Goal: Information Seeking & Learning: Find specific fact

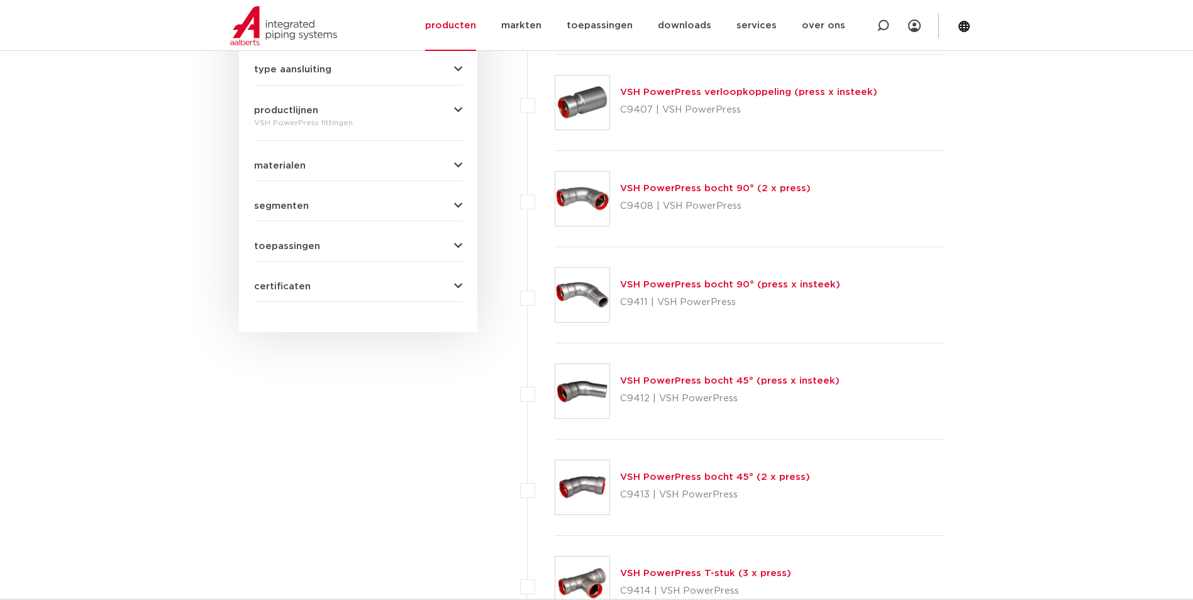
scroll to position [826, 0]
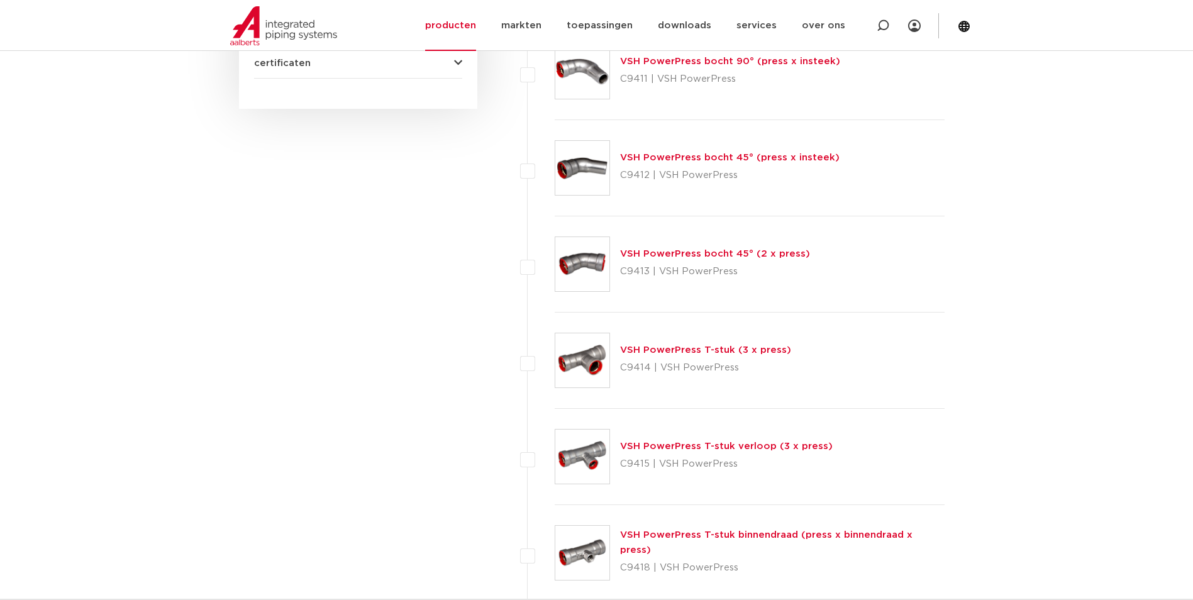
click at [567, 261] on img at bounding box center [582, 264] width 54 height 54
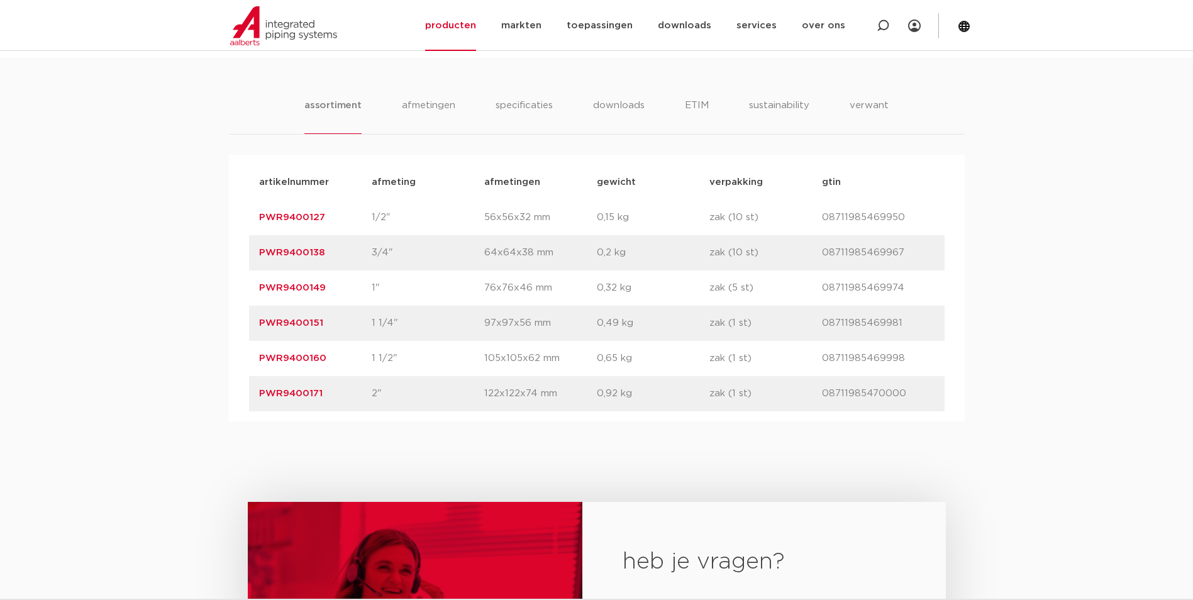
scroll to position [754, 0]
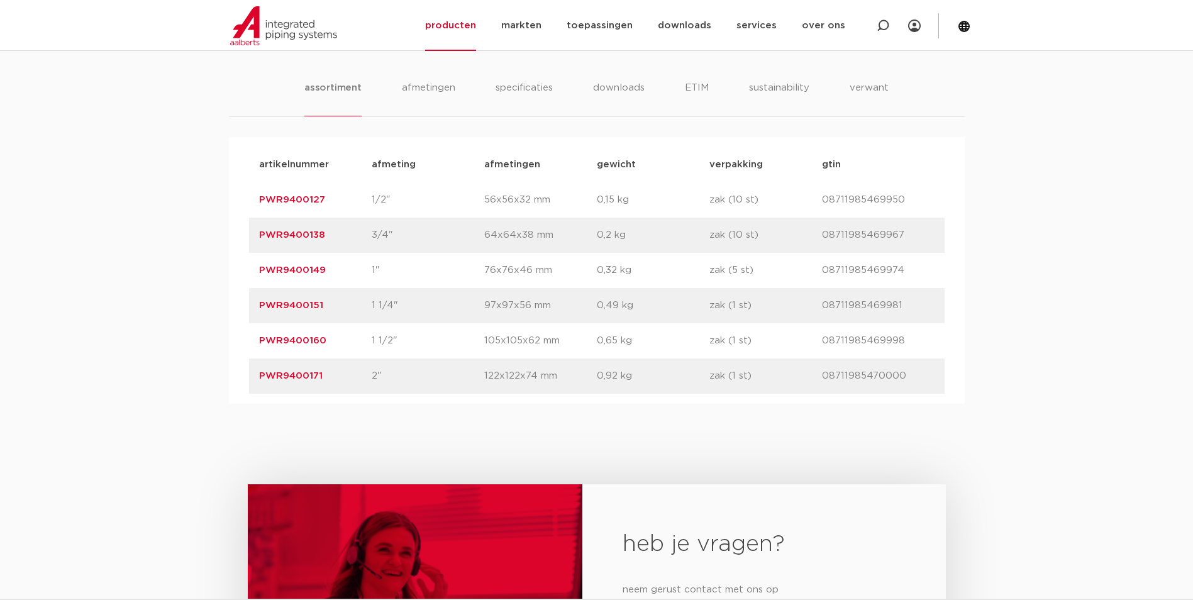
drag, startPoint x: 322, startPoint y: 303, endPoint x: 243, endPoint y: 309, distance: 78.8
click at [243, 309] on div "artikelnummer afmeting afmetingen gewicht verpakking gtin artikelnummer PWR9400…" at bounding box center [597, 270] width 736 height 267
copy link "PWR9400151"
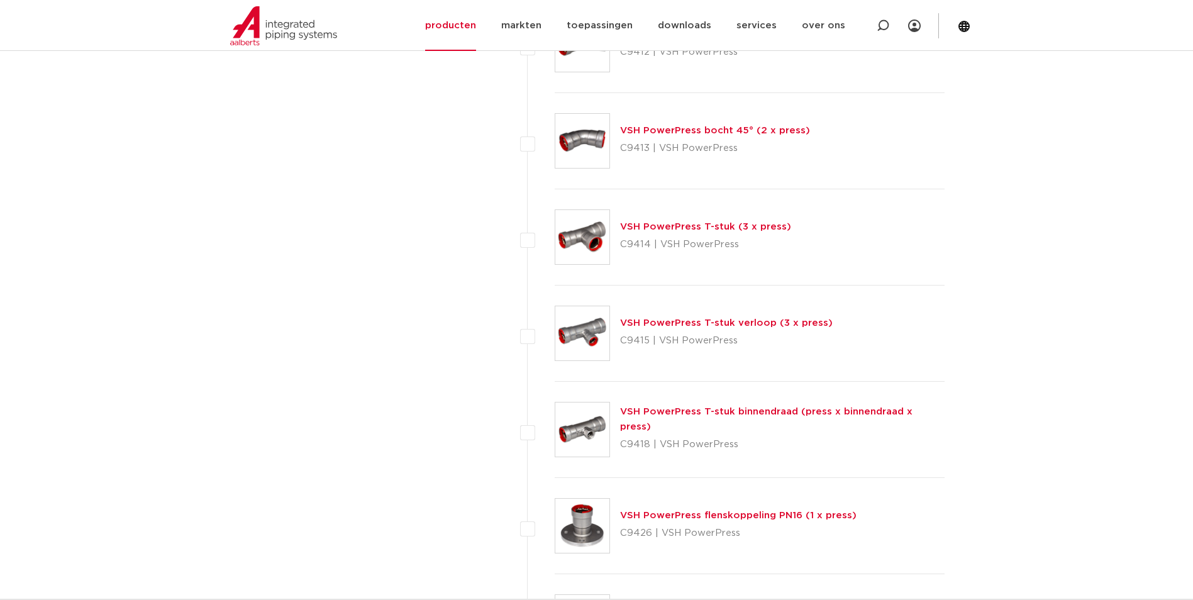
scroll to position [1069, 0]
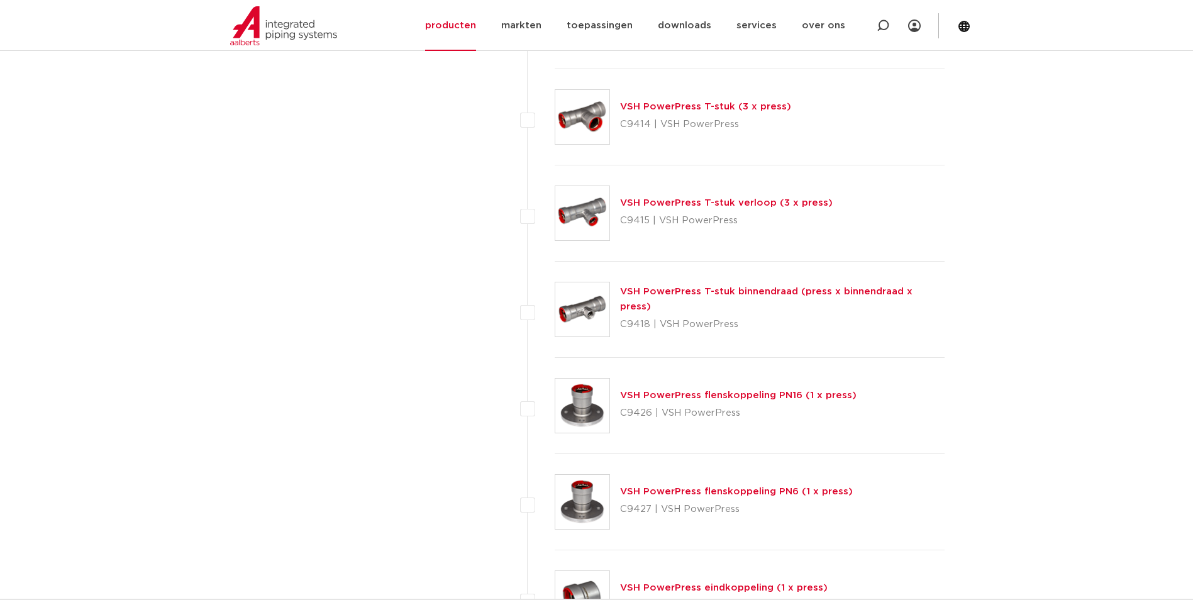
click at [605, 105] on img at bounding box center [582, 117] width 54 height 54
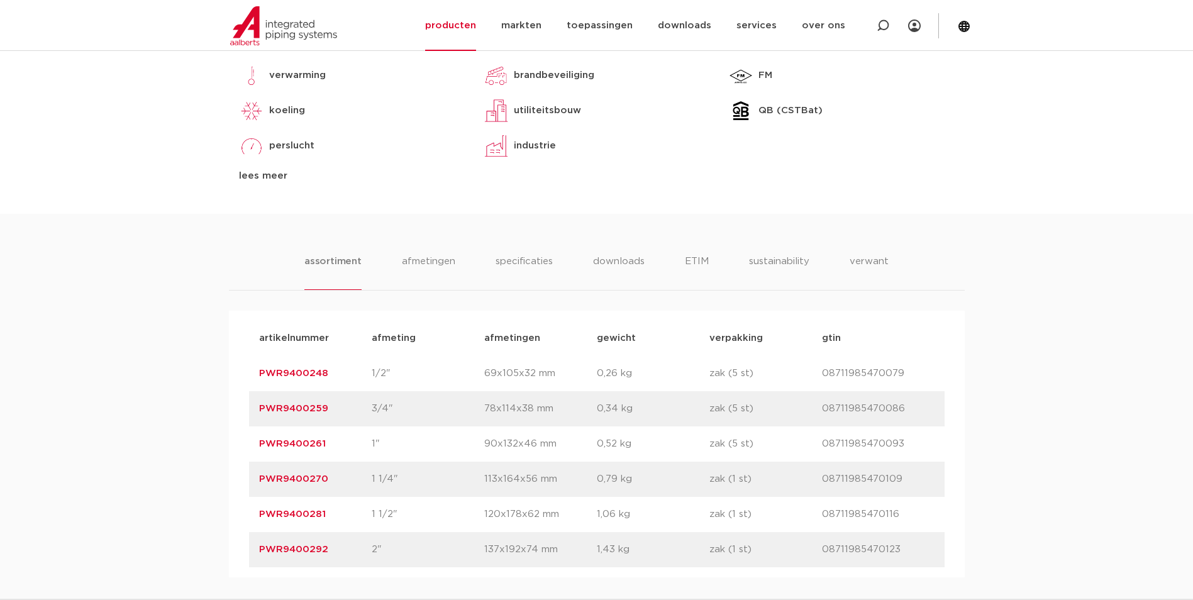
scroll to position [754, 0]
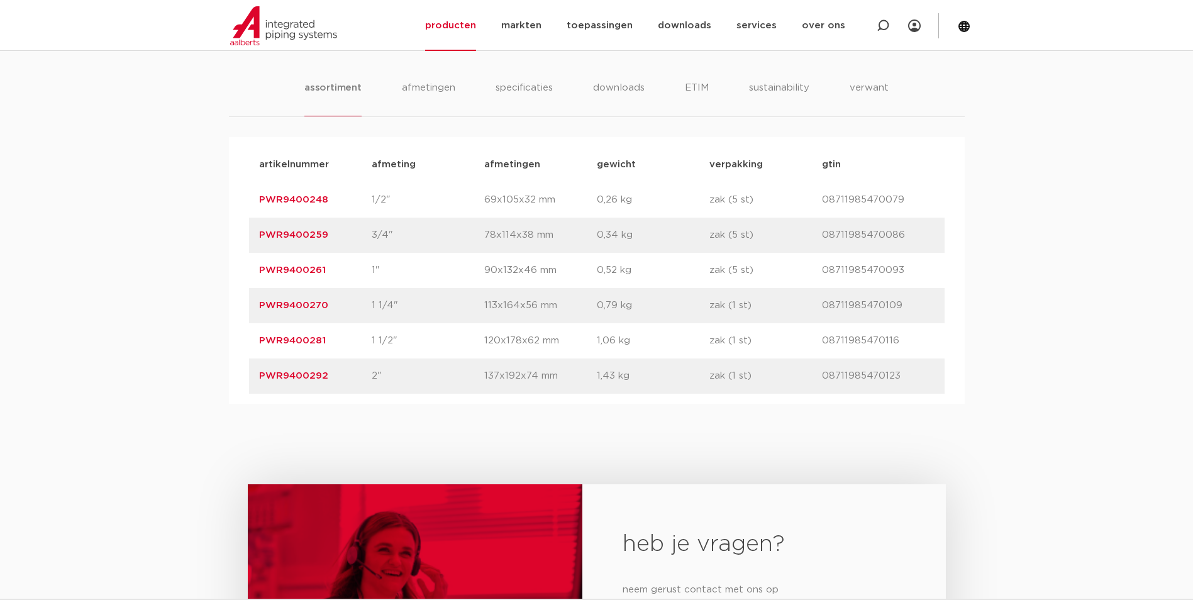
drag, startPoint x: 341, startPoint y: 208, endPoint x: 238, endPoint y: 206, distance: 103.1
click at [238, 206] on div "artikelnummer afmeting [GEOGRAPHIC_DATA] gewicht verpakking gtin artikelnummer …" at bounding box center [597, 270] width 736 height 267
copy link "PWR9400248"
drag, startPoint x: 338, startPoint y: 234, endPoint x: 251, endPoint y: 231, distance: 86.8
click at [251, 231] on div "artikelnummer PWR9400259 afmeting 3/4" afmetingen 78x114x38 mm gewicht 0,34 kg …" at bounding box center [596, 235] width 695 height 35
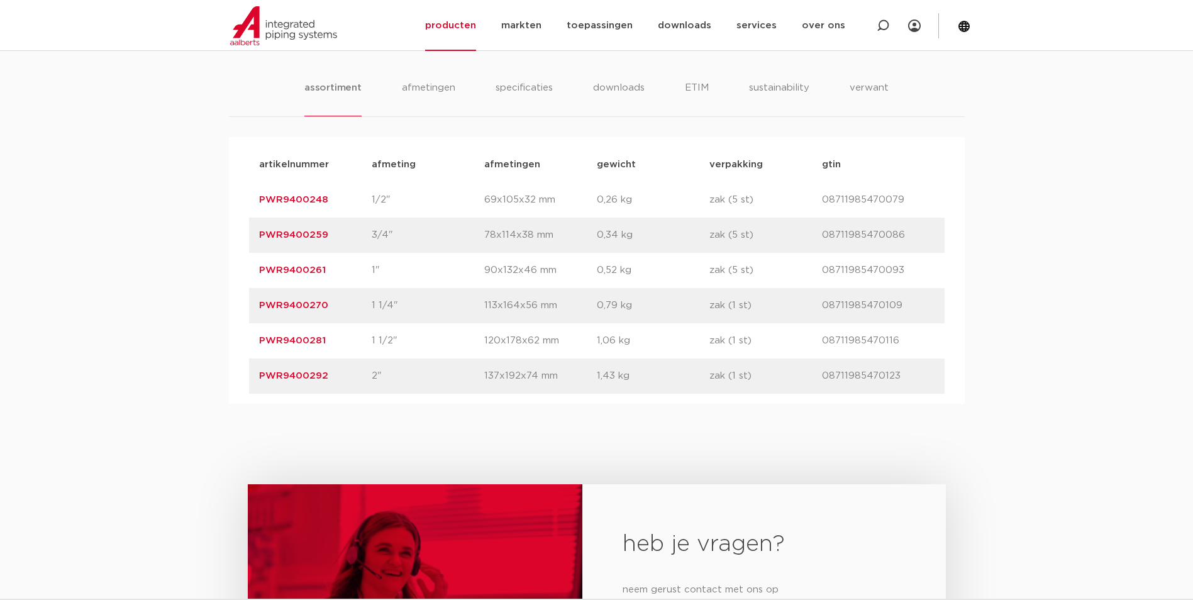
copy link "PWR9400259"
click at [329, 279] on div "artikelnummer PWR9400261 afmeting 1" afmetingen 90x132x46 mm gewicht 0,52 kg ve…" at bounding box center [596, 270] width 695 height 35
drag, startPoint x: 326, startPoint y: 292, endPoint x: 333, endPoint y: 304, distance: 13.5
click at [327, 292] on div "artikelnummer PWR9400270 afmeting 1 1/4" afmetingen 113x164x56 mm gewicht 0,79 …" at bounding box center [596, 305] width 695 height 35
drag, startPoint x: 334, startPoint y: 306, endPoint x: 242, endPoint y: 301, distance: 91.9
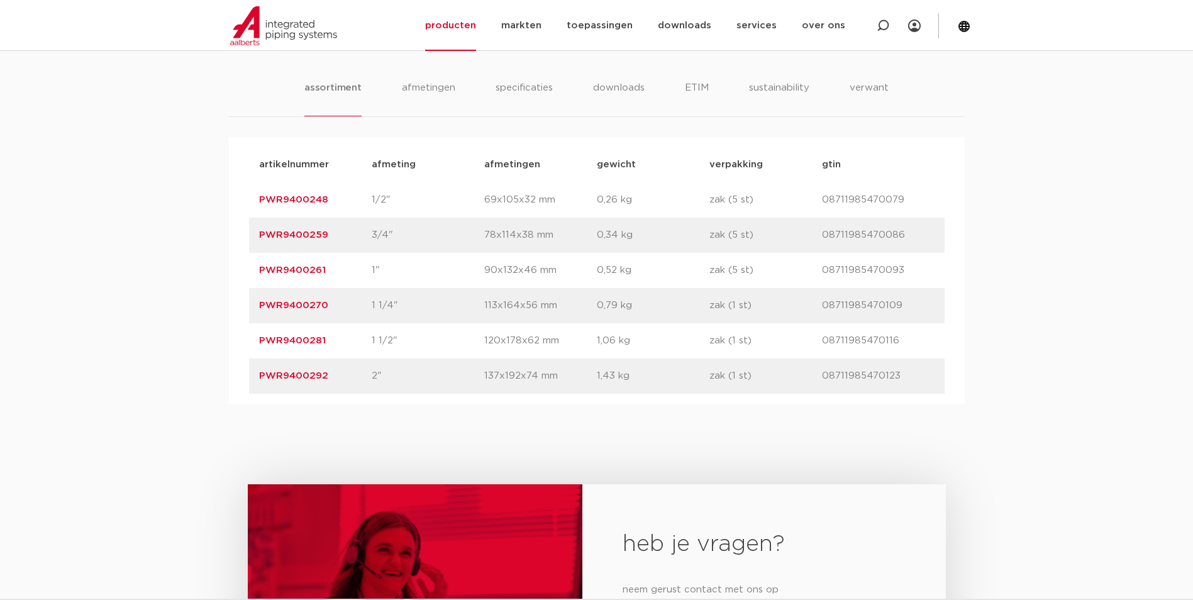
click at [242, 301] on div "artikelnummer afmeting afmetingen gewicht verpakking gtin artikelnummer PWR9400…" at bounding box center [597, 270] width 736 height 267
copy link "PWR9400270"
click at [318, 351] on div "artikelnummer PWR9400281 afmeting 1 1/2" afmetingen 120x178x62 mm gewicht 1,06 …" at bounding box center [596, 340] width 695 height 35
drag, startPoint x: 329, startPoint y: 345, endPoint x: 259, endPoint y: 341, distance: 69.9
click at [259, 341] on p "PWR9400281" at bounding box center [315, 340] width 113 height 15
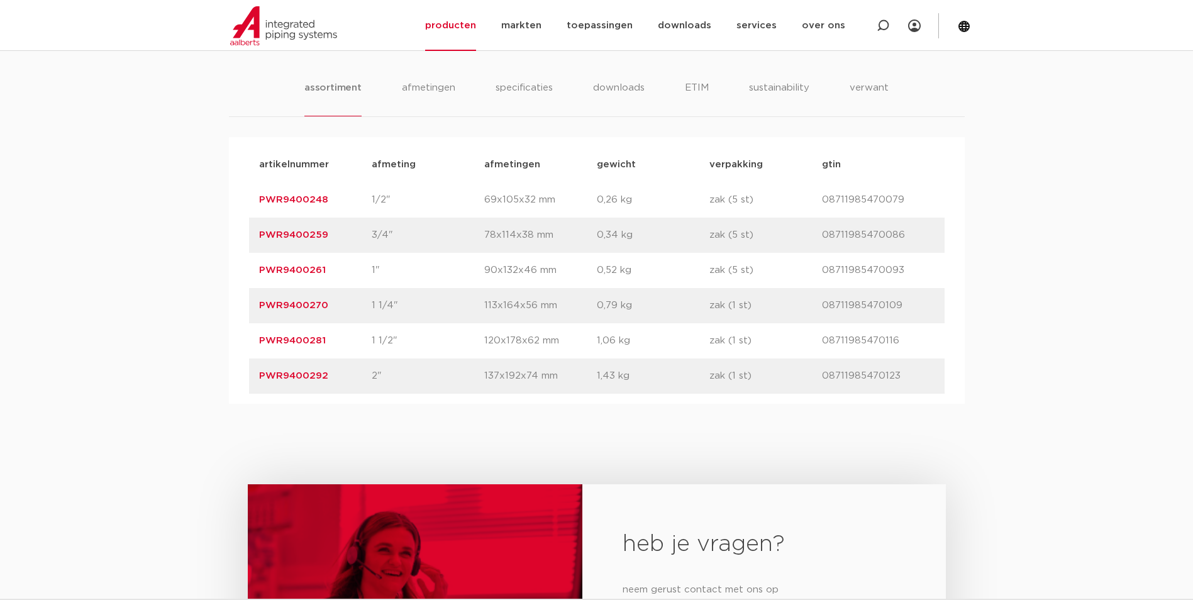
copy link "PWR9400281"
